Goal: Task Accomplishment & Management: Use online tool/utility

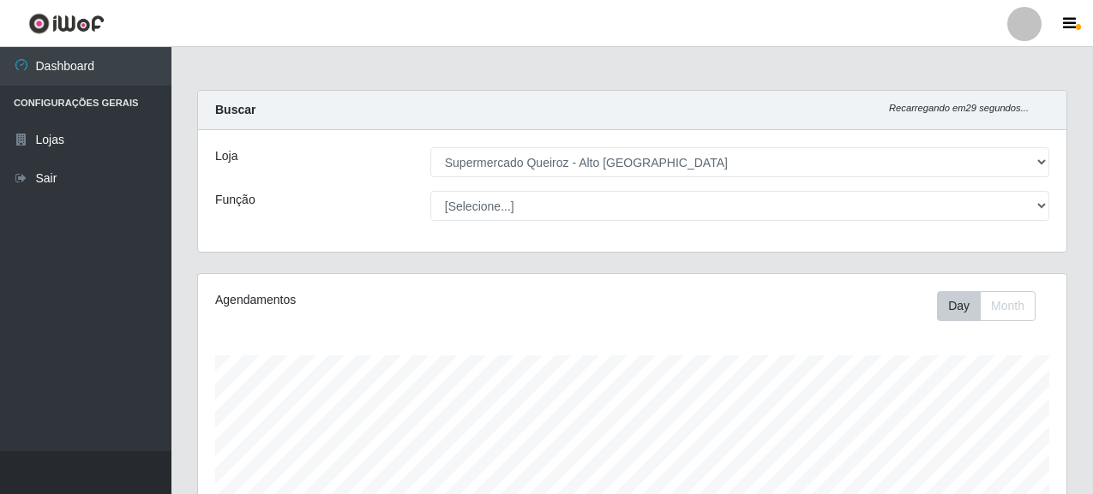
select select "496"
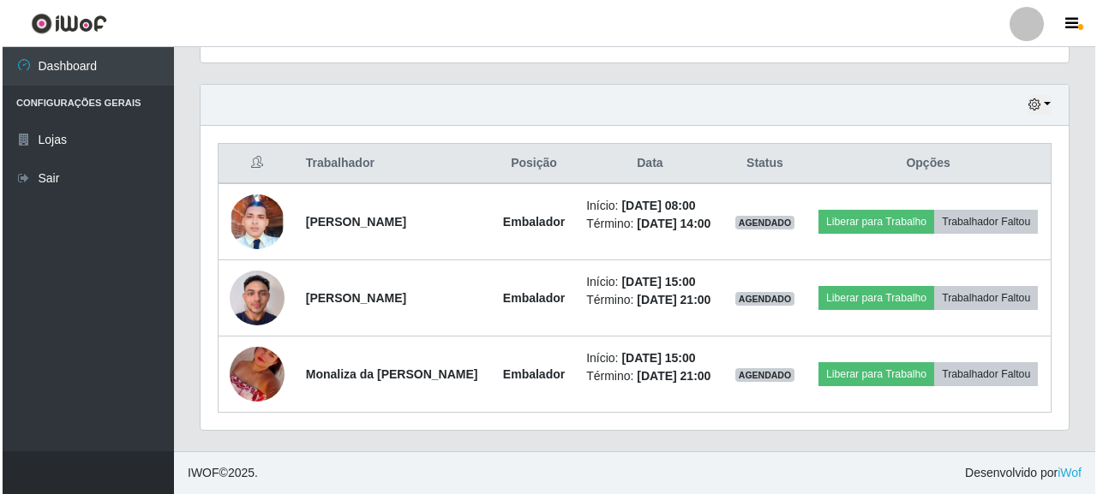
scroll to position [356, 868]
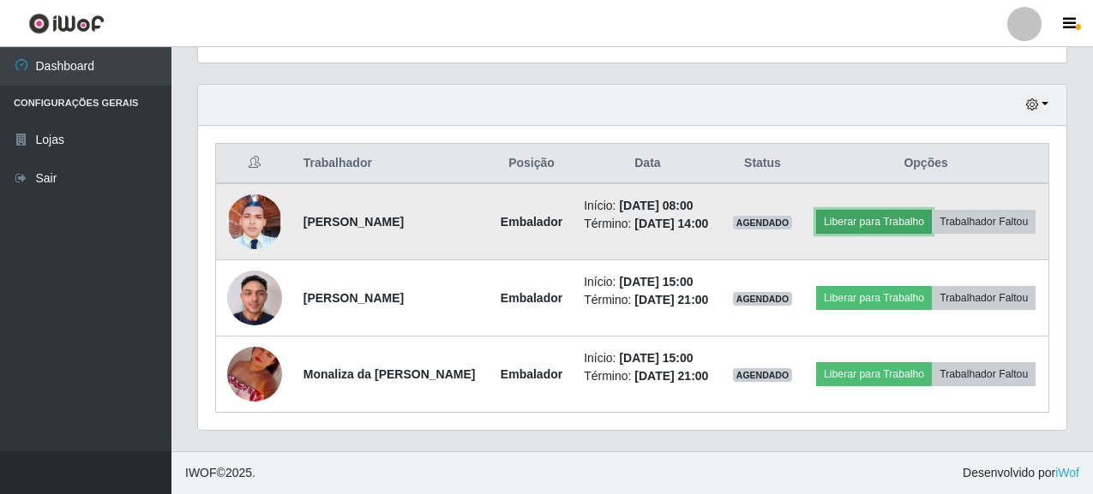
click at [932, 210] on button "Liberar para Trabalho" at bounding box center [874, 222] width 116 height 24
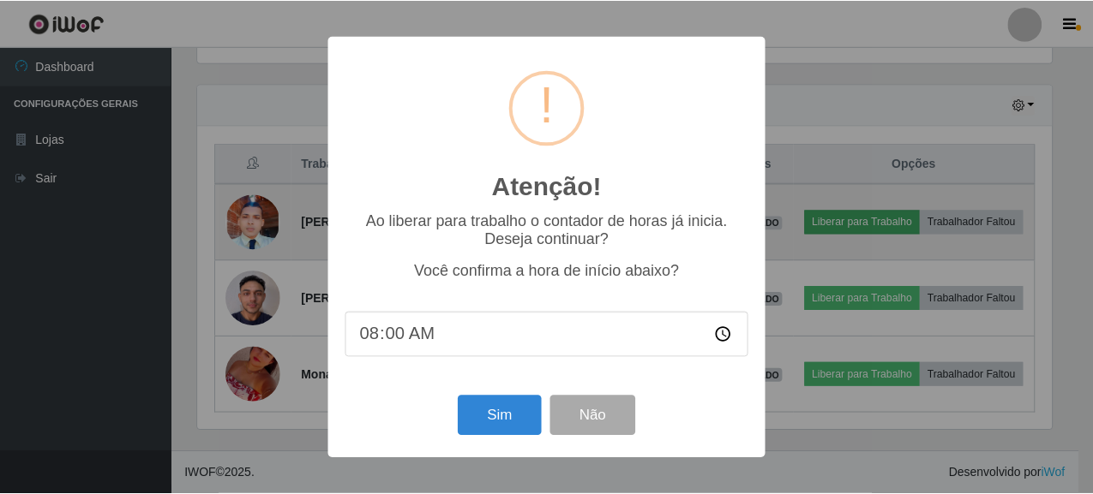
scroll to position [356, 858]
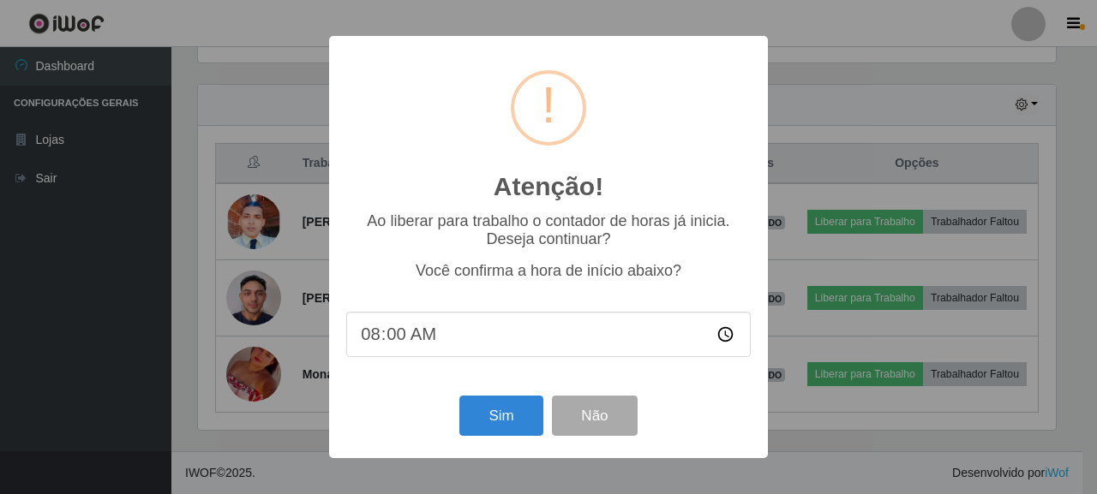
click at [421, 347] on input "08:00" at bounding box center [548, 334] width 404 height 45
click at [396, 339] on input "08:00" at bounding box center [548, 334] width 404 height 45
type input "08:07"
click at [509, 420] on button "Sim" at bounding box center [500, 416] width 83 height 40
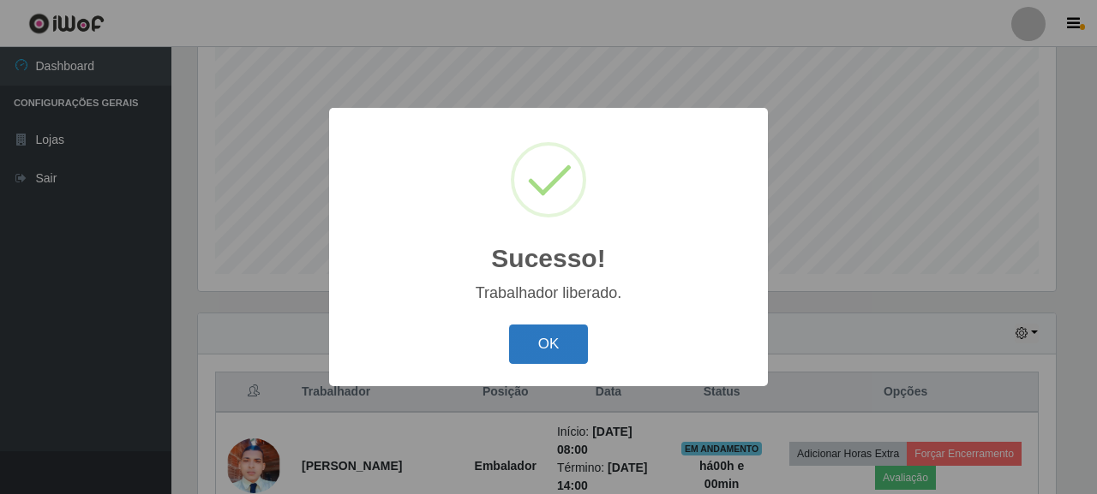
click at [535, 339] on button "OK" at bounding box center [549, 345] width 80 height 40
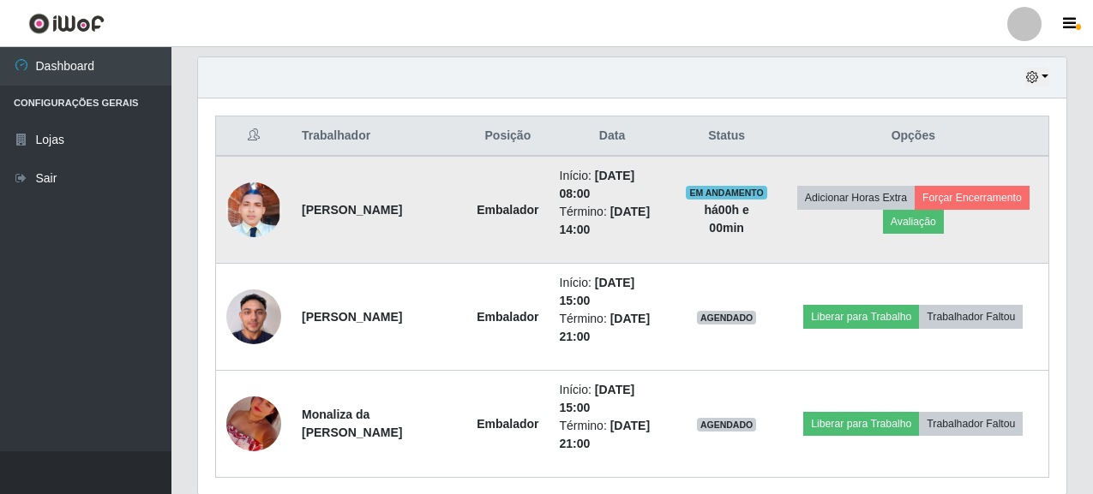
scroll to position [596, 0]
click at [304, 199] on td "[PERSON_NAME]" at bounding box center [378, 209] width 175 height 108
click at [305, 201] on td "[PERSON_NAME]" at bounding box center [378, 209] width 175 height 108
click at [345, 248] on td "[PERSON_NAME]" at bounding box center [378, 209] width 175 height 108
drag, startPoint x: 303, startPoint y: 201, endPoint x: 339, endPoint y: 226, distance: 44.9
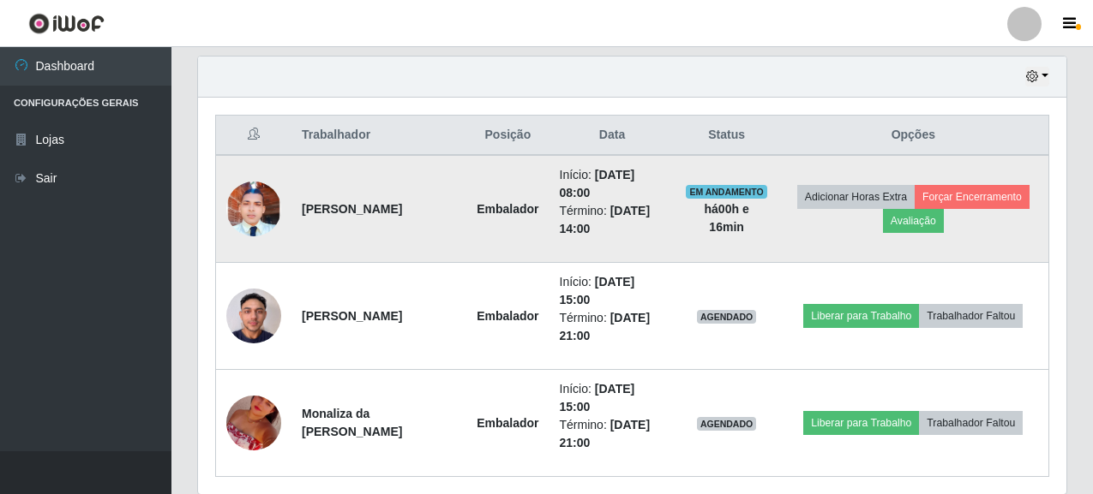
click at [339, 226] on td "[PERSON_NAME]" at bounding box center [378, 209] width 175 height 108
copy strong "[PERSON_NAME]"
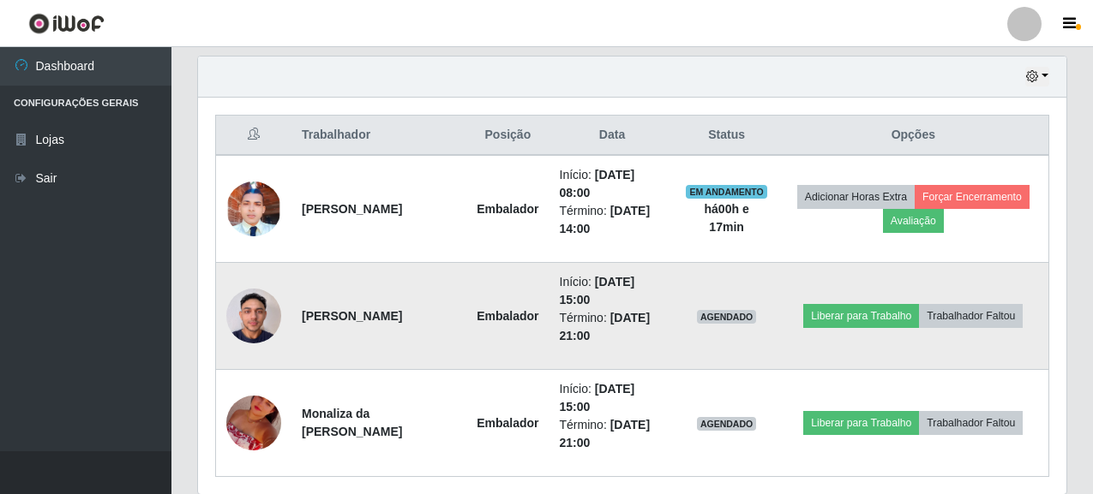
click at [293, 284] on td "[PERSON_NAME]" at bounding box center [378, 316] width 175 height 107
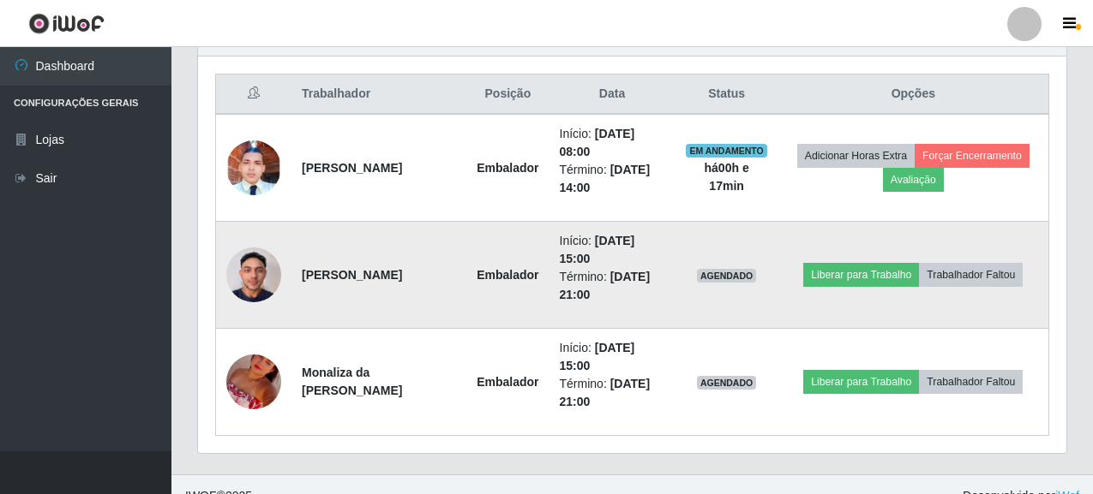
scroll to position [660, 0]
